Goal: Task Accomplishment & Management: Manage account settings

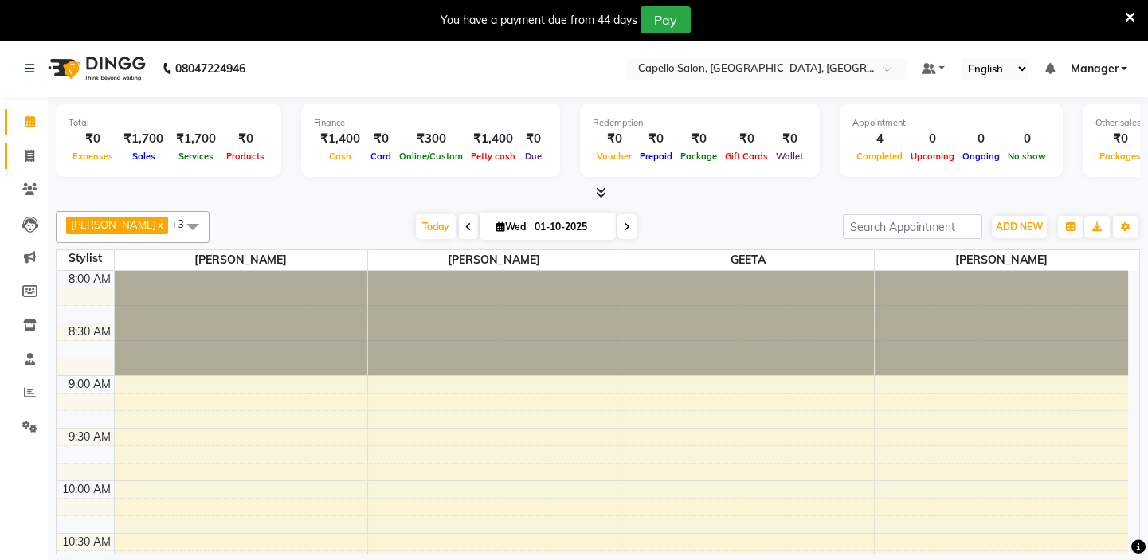
click at [31, 160] on icon at bounding box center [29, 156] width 9 height 12
select select "4763"
select select "service"
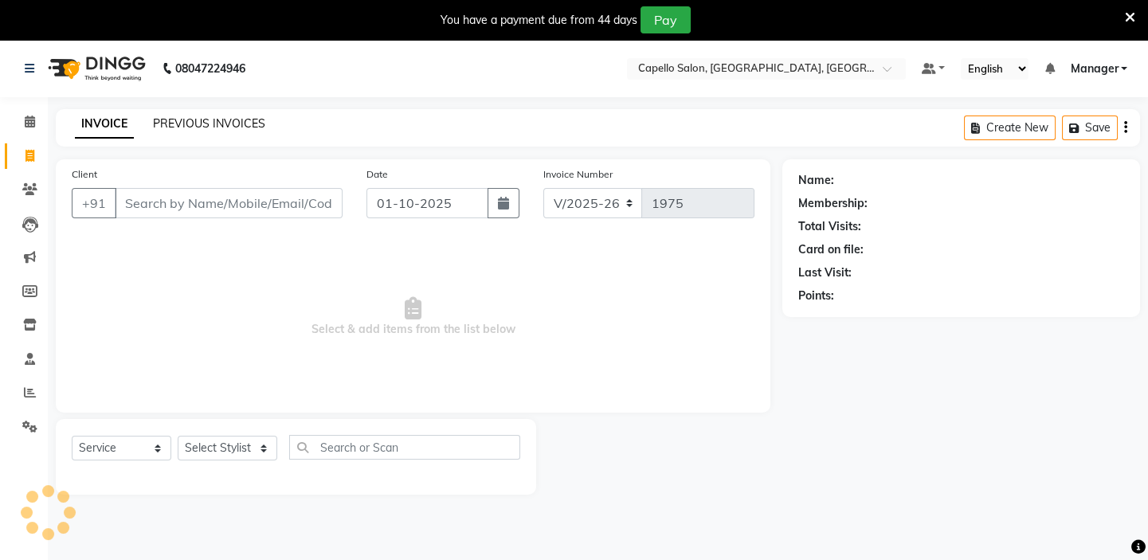
click at [181, 119] on link "PREVIOUS INVOICES" at bounding box center [209, 123] width 112 height 14
